Goal: Information Seeking & Learning: Compare options

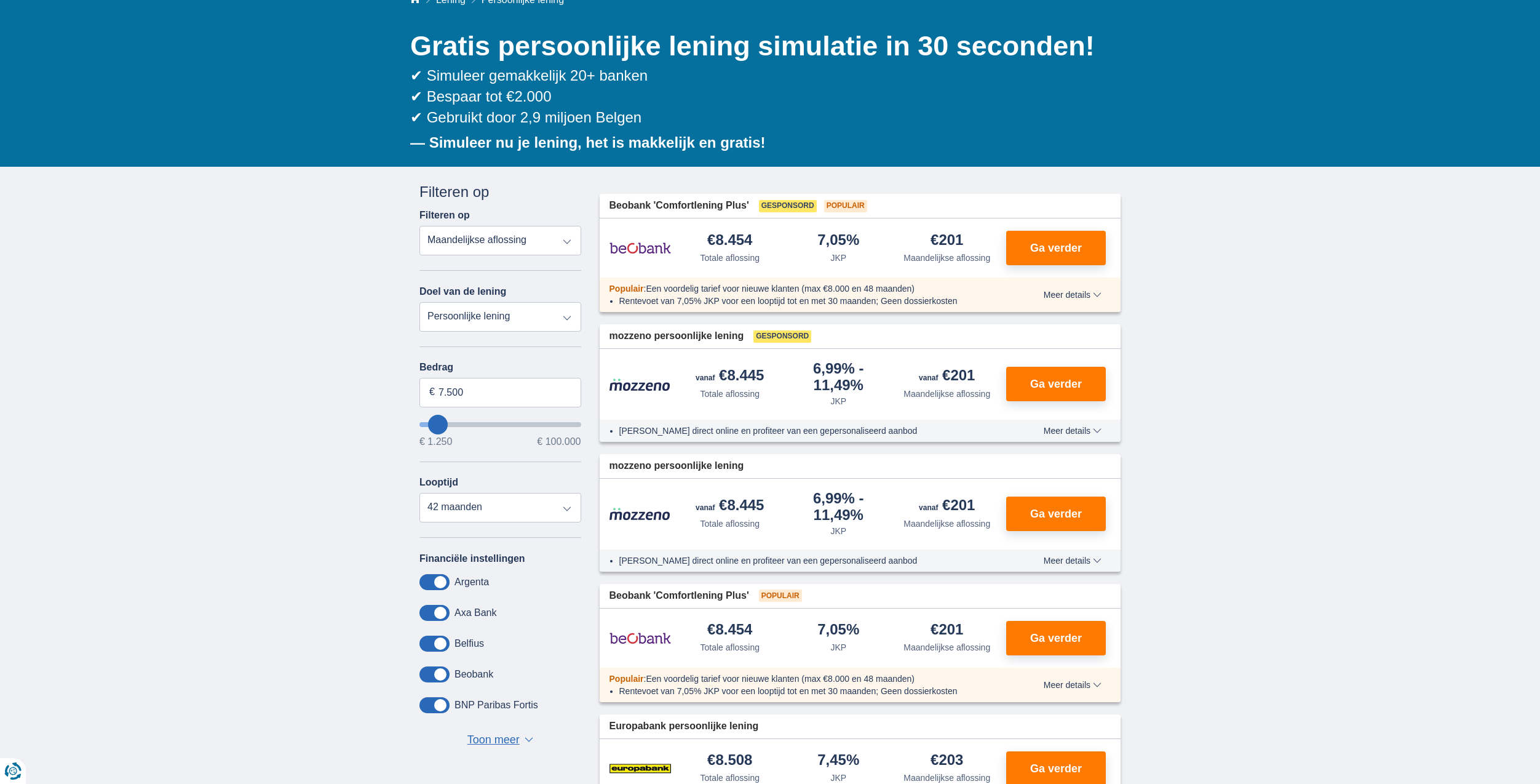
scroll to position [123, 0]
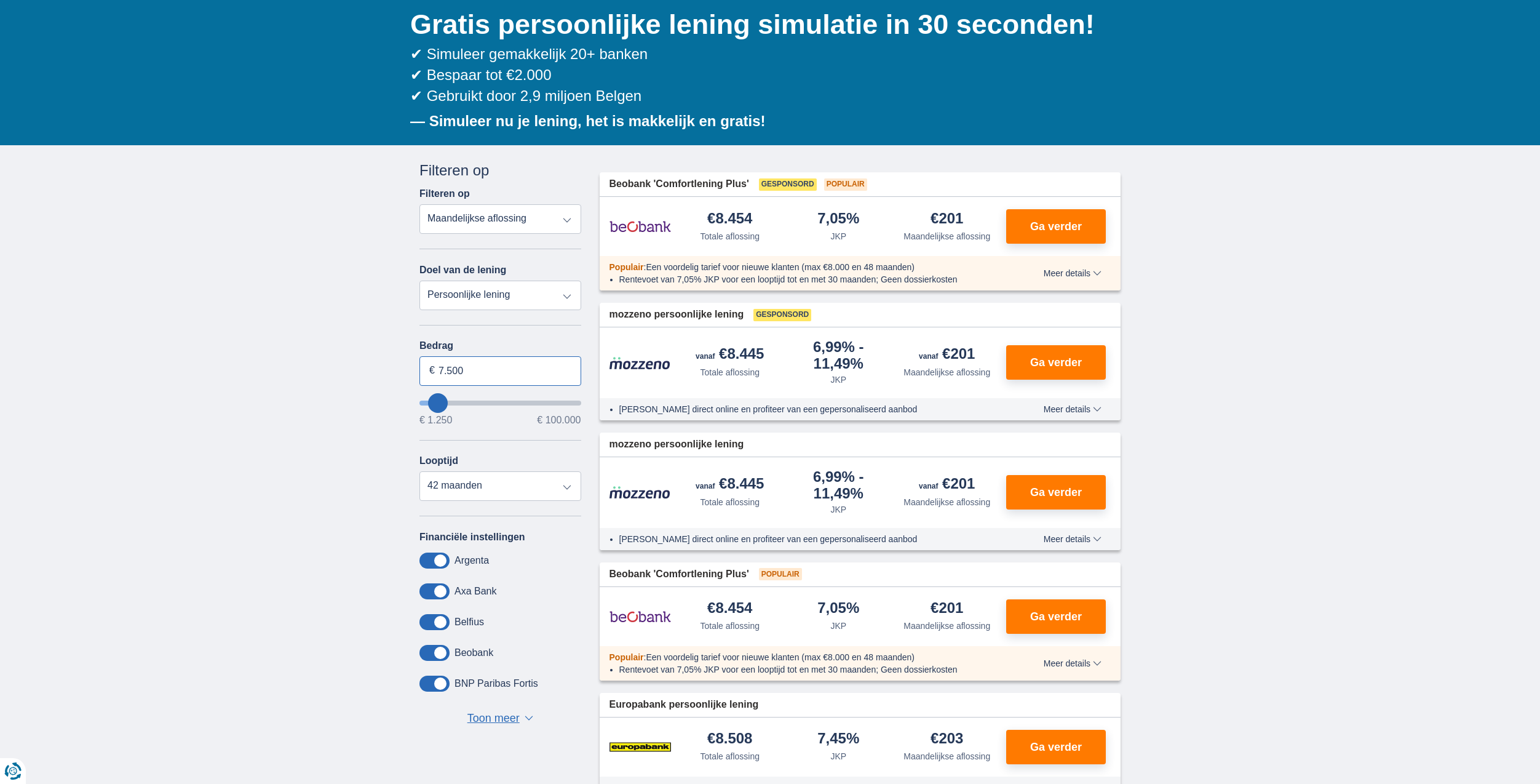
drag, startPoint x: 485, startPoint y: 370, endPoint x: 361, endPoint y: 364, distance: 124.1
type input "8250"
type input "8.250"
select select "48"
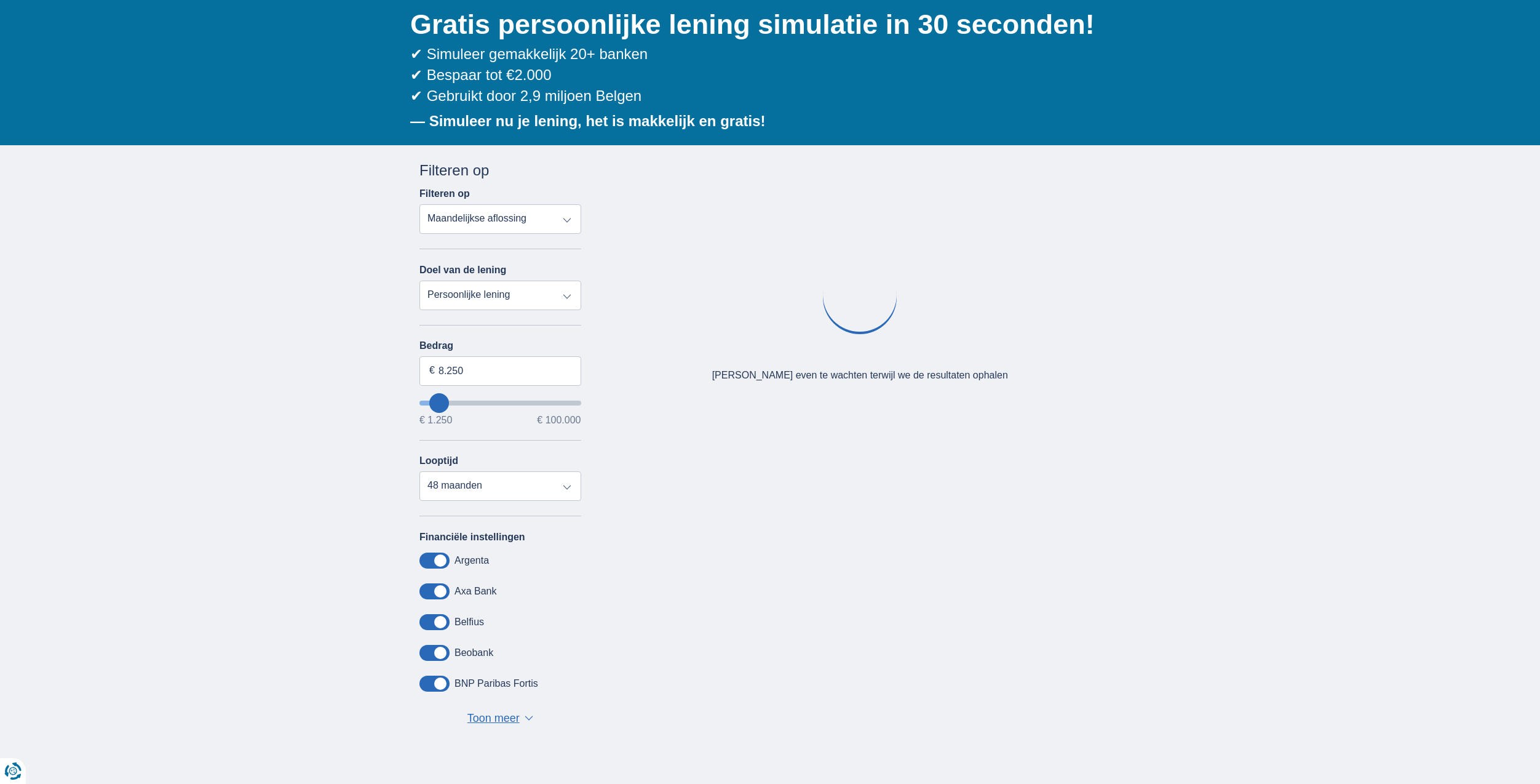
type input "9250"
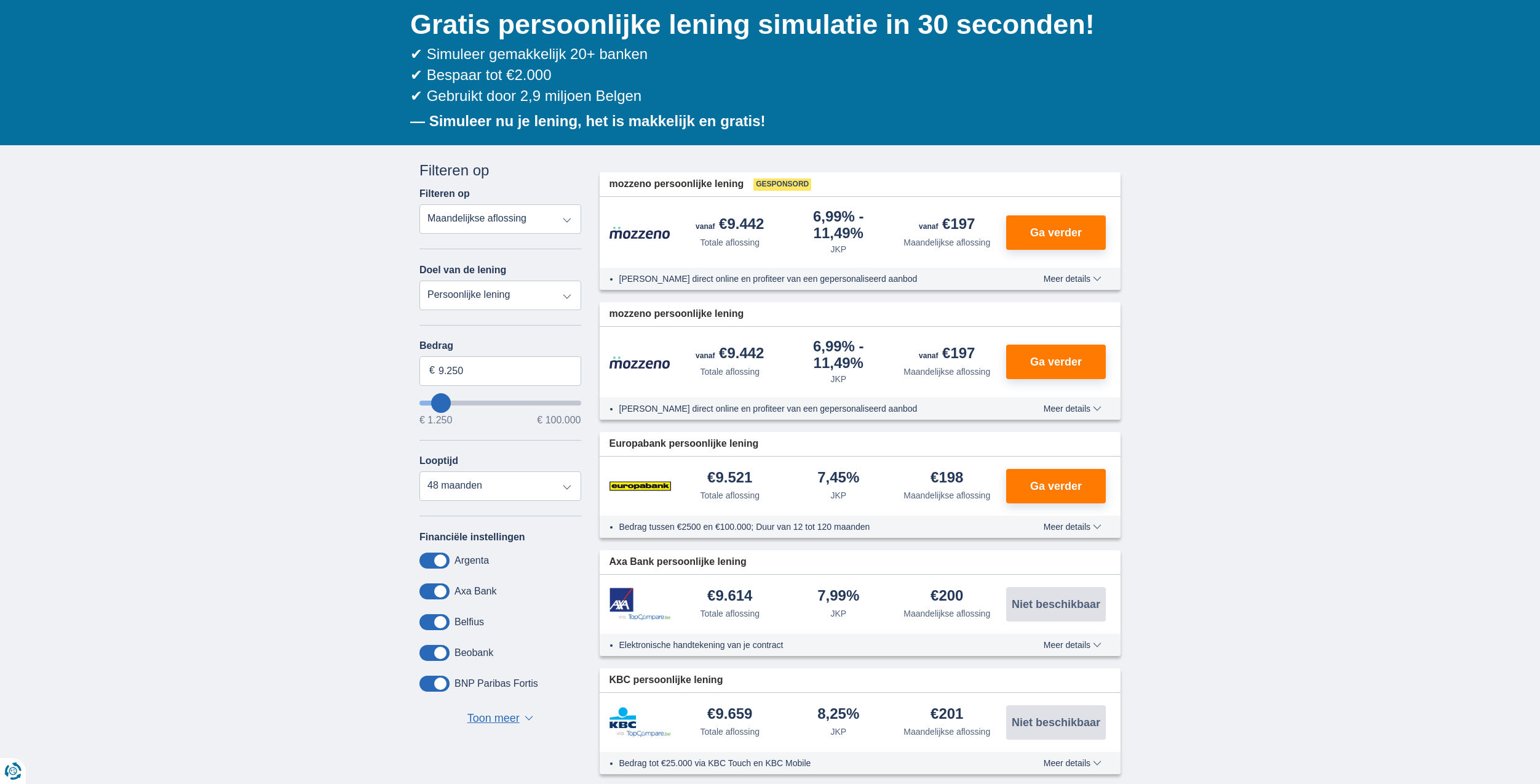
type input "32.250"
type input "32250"
click at [474, 402] on input "wantToBorrow" at bounding box center [500, 402] width 162 height 5
select select "120"
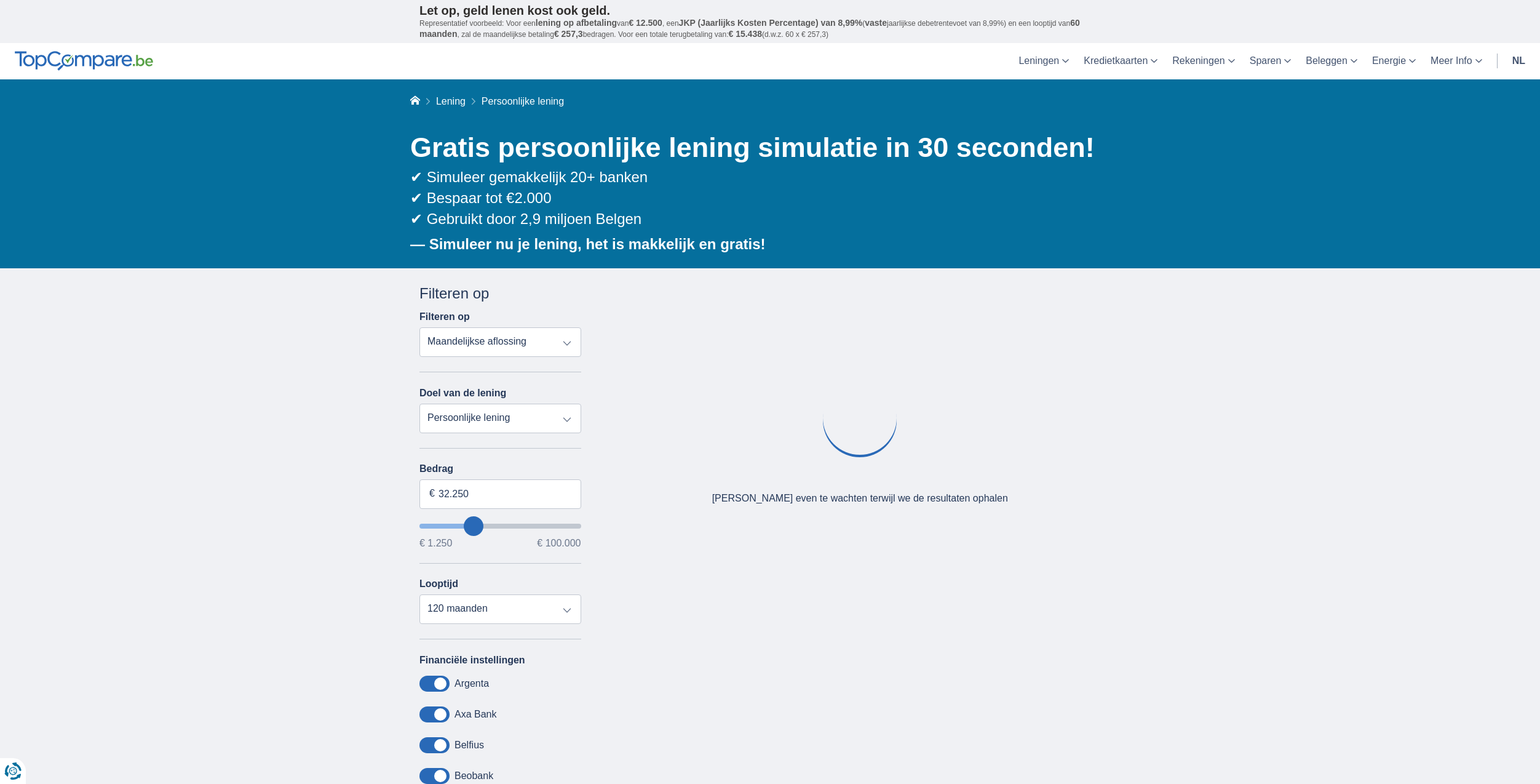
type input "28250"
click at [463, 492] on input "28.250" at bounding box center [500, 494] width 162 height 30
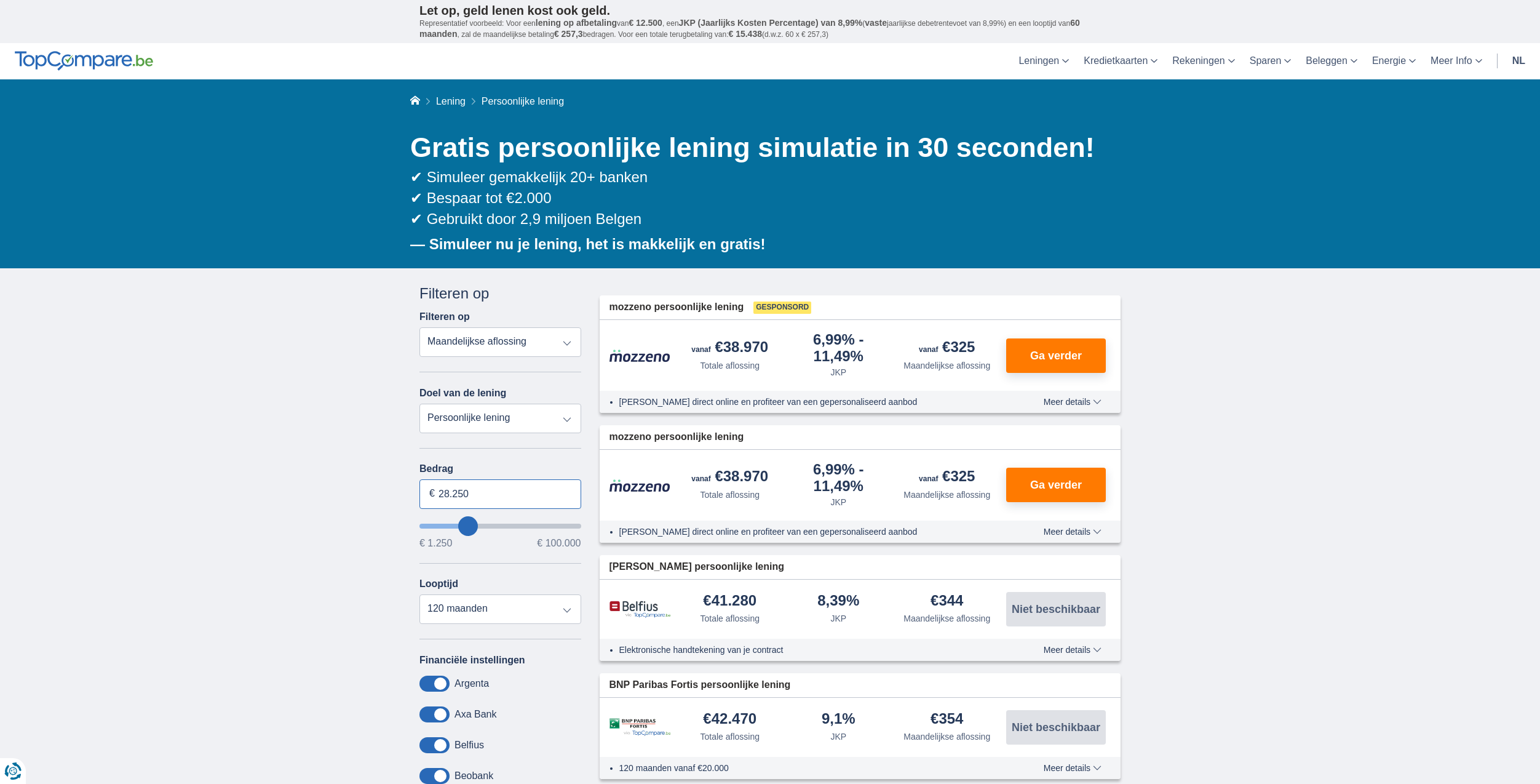
drag, startPoint x: 483, startPoint y: 495, endPoint x: 434, endPoint y: 498, distance: 49.1
click at [434, 498] on div "28.250 €" at bounding box center [500, 494] width 162 height 30
type input "25.000"
type input "25250"
click at [346, 453] on div "× widget.non-eligible-application.title widget.non-eligible-application.text no…" at bounding box center [770, 720] width 1540 height 904
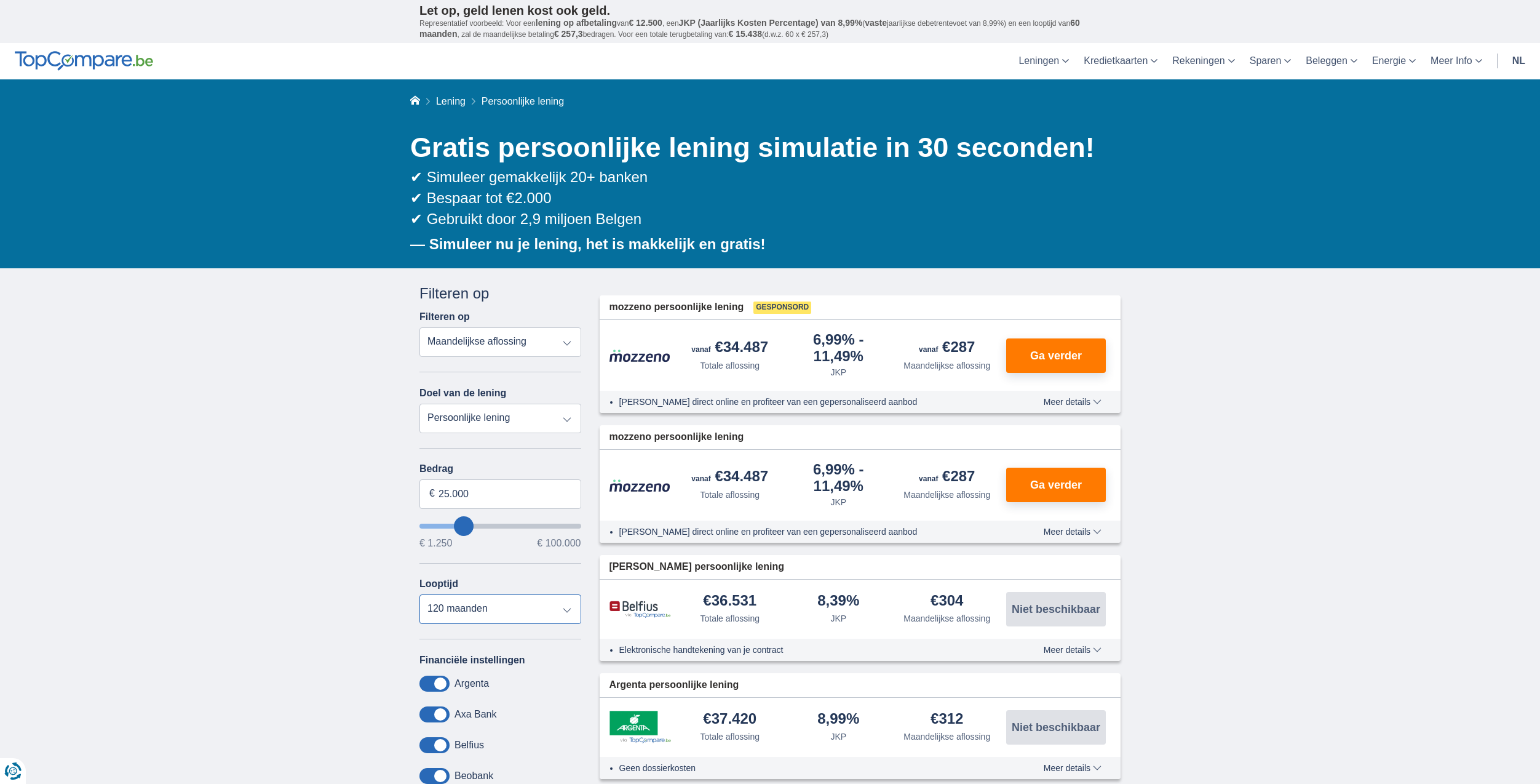
click at [502, 615] on select "12 maanden 18 maanden 24 maanden 30 maanden 36 maanden 42 maanden 48 maanden 60…" at bounding box center [500, 609] width 162 height 30
select select "48"
click at [419, 594] on select "12 maanden 18 maanden 24 maanden 30 maanden 36 maanden 42 maanden 48 maanden 60…" at bounding box center [500, 609] width 162 height 30
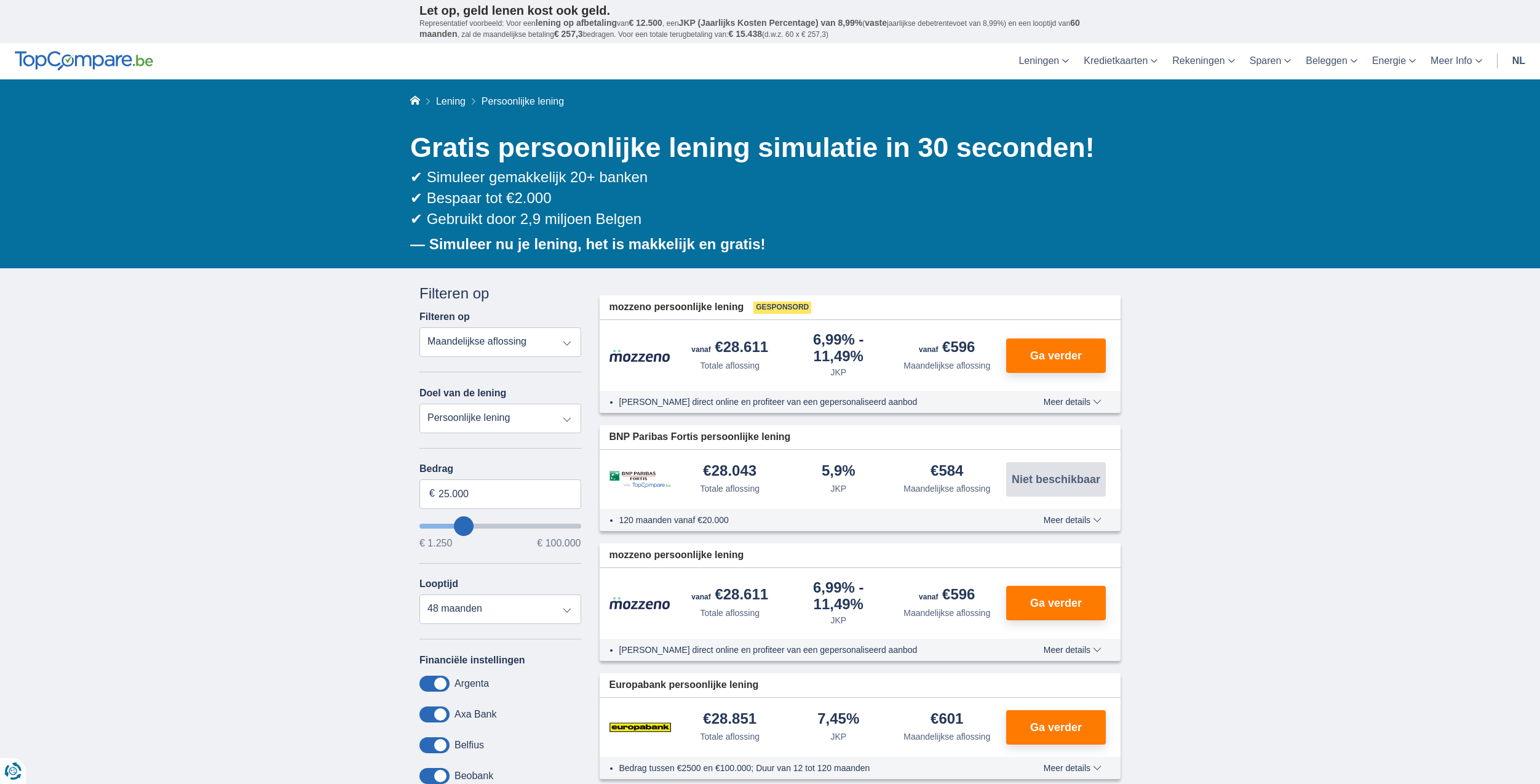
click at [1082, 524] on span "Meer details" at bounding box center [1073, 520] width 58 height 9
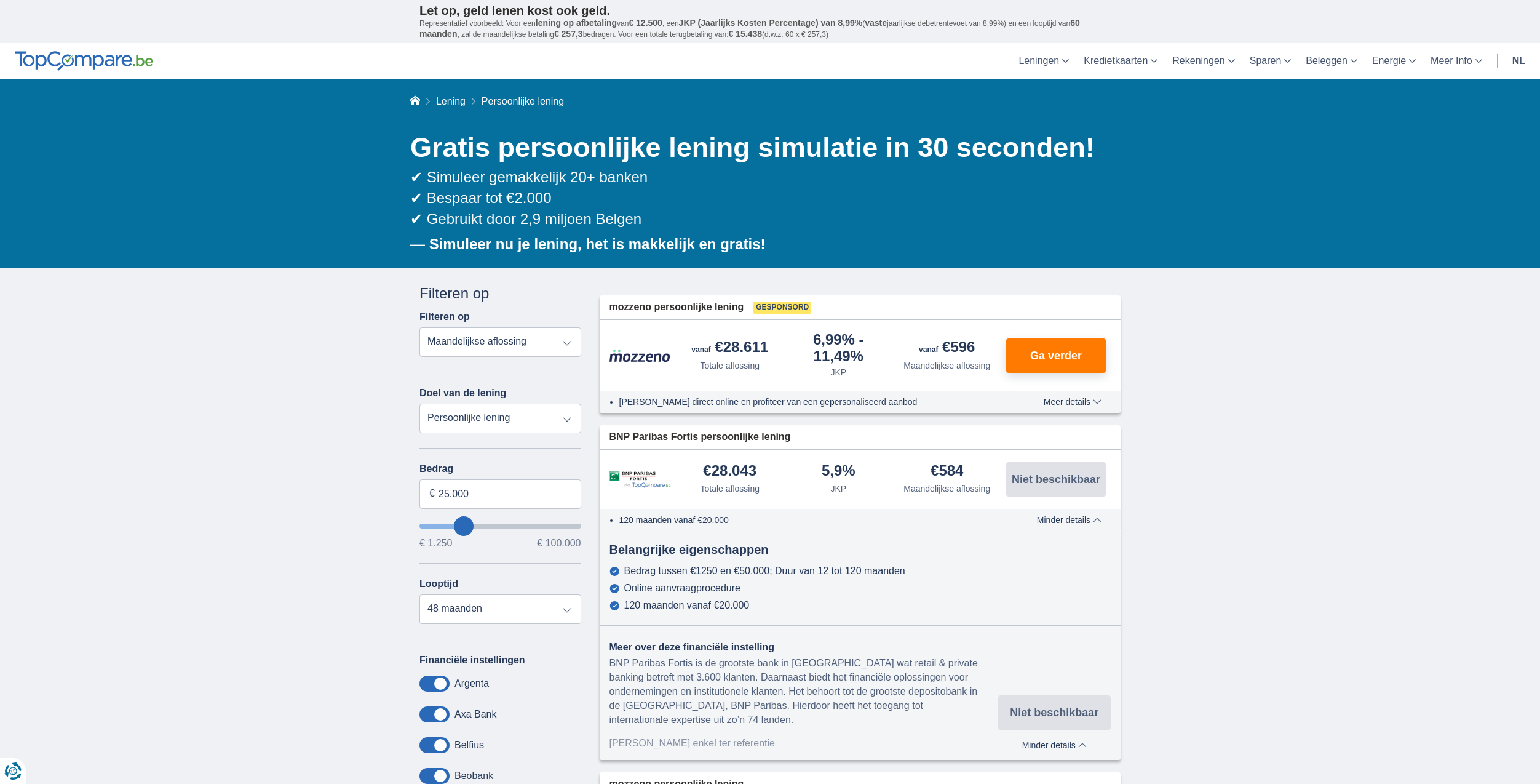
click at [1080, 515] on button "Meer details Minder details" at bounding box center [1069, 519] width 83 height 10
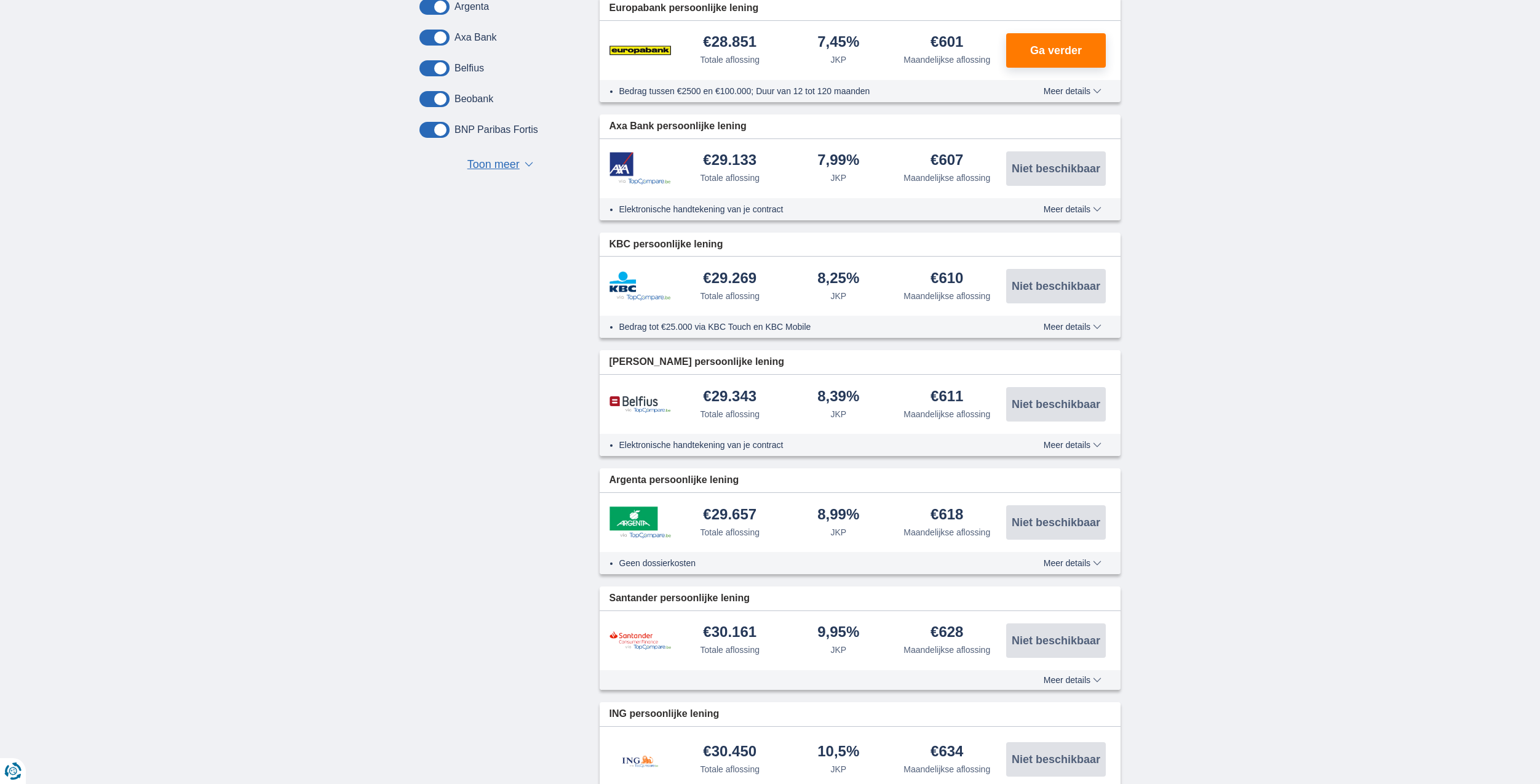
scroll to position [615, 0]
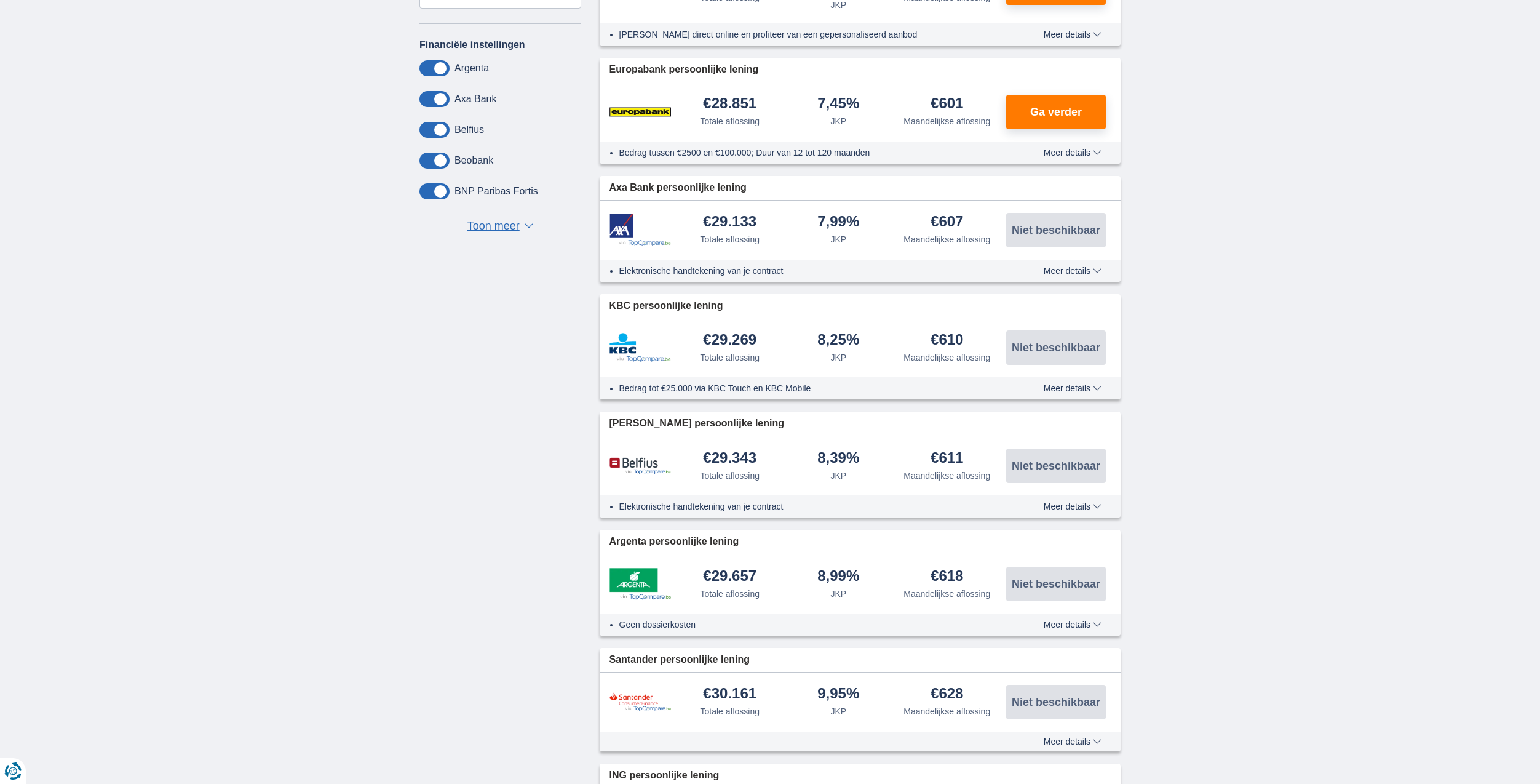
click at [1084, 505] on span "Meer details" at bounding box center [1073, 506] width 58 height 9
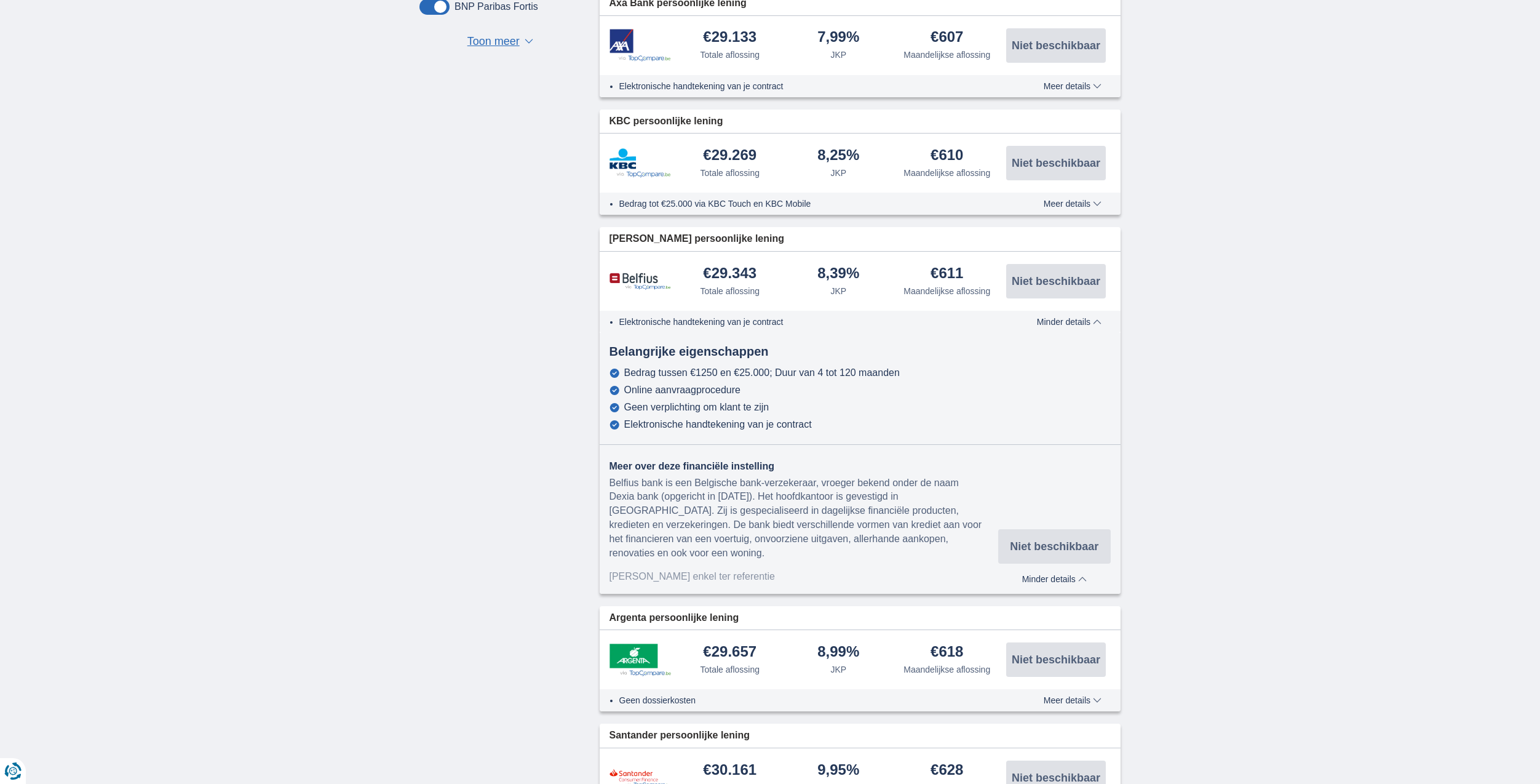
scroll to position [431, 0]
